Goal: Find specific page/section: Find specific page/section

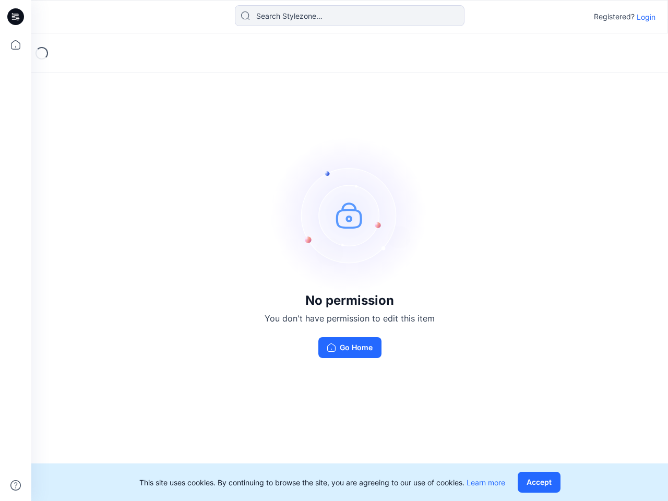
click at [334, 250] on img at bounding box center [349, 215] width 157 height 157
click at [16, 17] on icon at bounding box center [17, 17] width 4 height 1
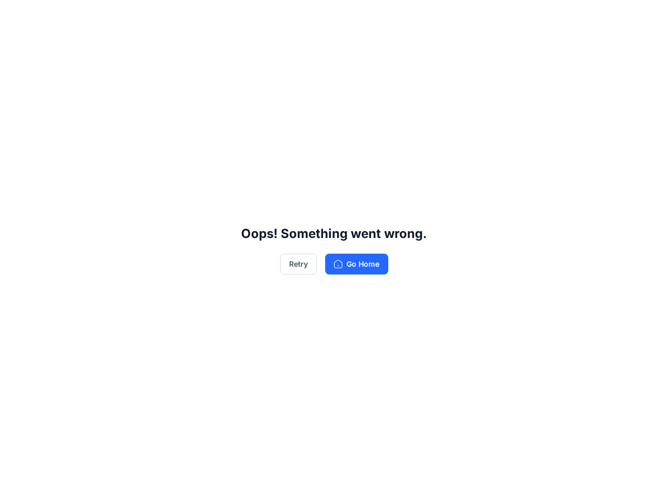
click at [16, 45] on div "Oops! Something went wrong. Retry Go Home" at bounding box center [334, 250] width 668 height 501
click at [16, 485] on div "Oops! Something went wrong. Retry Go Home" at bounding box center [334, 250] width 668 height 501
click at [350, 16] on div "Oops! Something went wrong. Retry Go Home" at bounding box center [334, 250] width 668 height 501
click at [646, 17] on div "Oops! Something went wrong. Retry Go Home" at bounding box center [334, 250] width 668 height 501
click at [541, 482] on div "Oops! Something went wrong. Retry Go Home" at bounding box center [334, 250] width 668 height 501
